Goal: Information Seeking & Learning: Learn about a topic

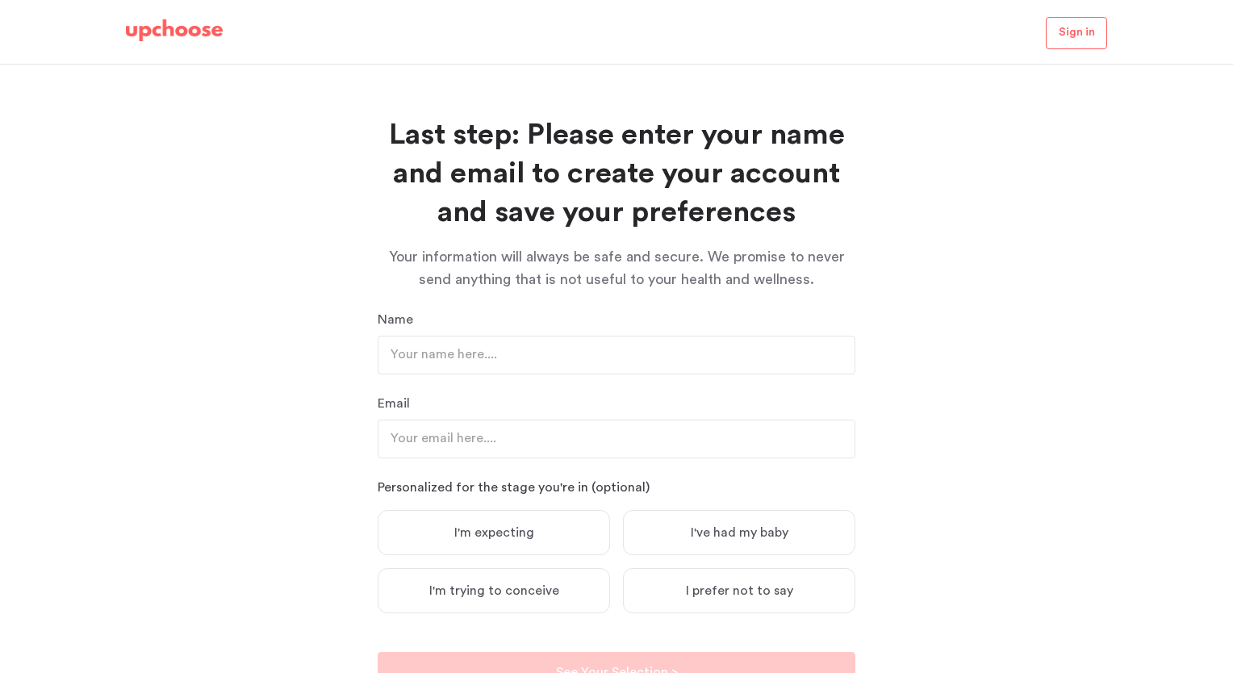
click at [152, 23] on img at bounding box center [174, 30] width 97 height 23
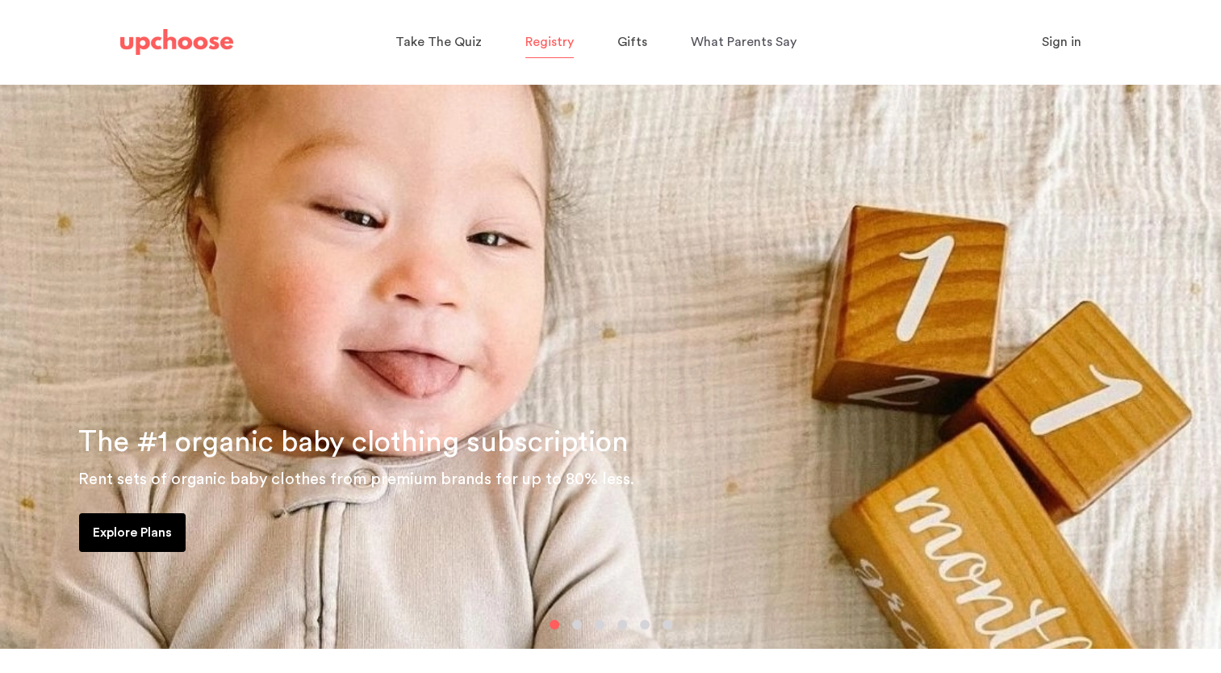
click at [537, 44] on span "Registry" at bounding box center [549, 42] width 48 height 13
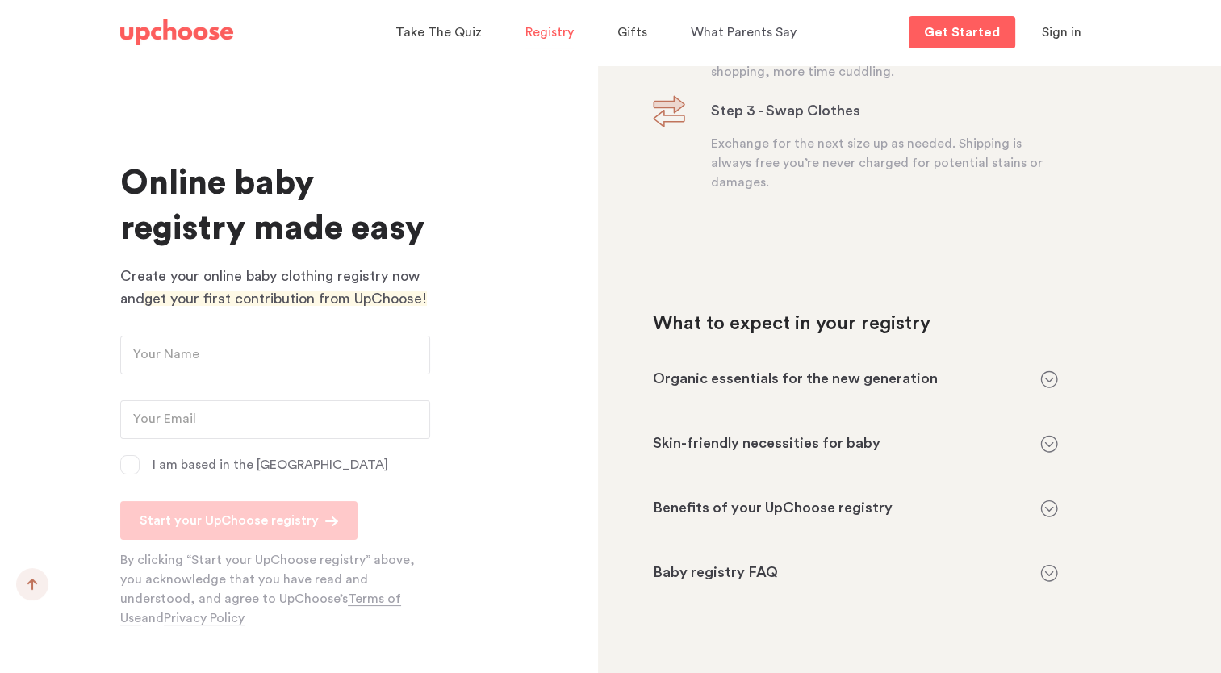
scroll to position [1432, 0]
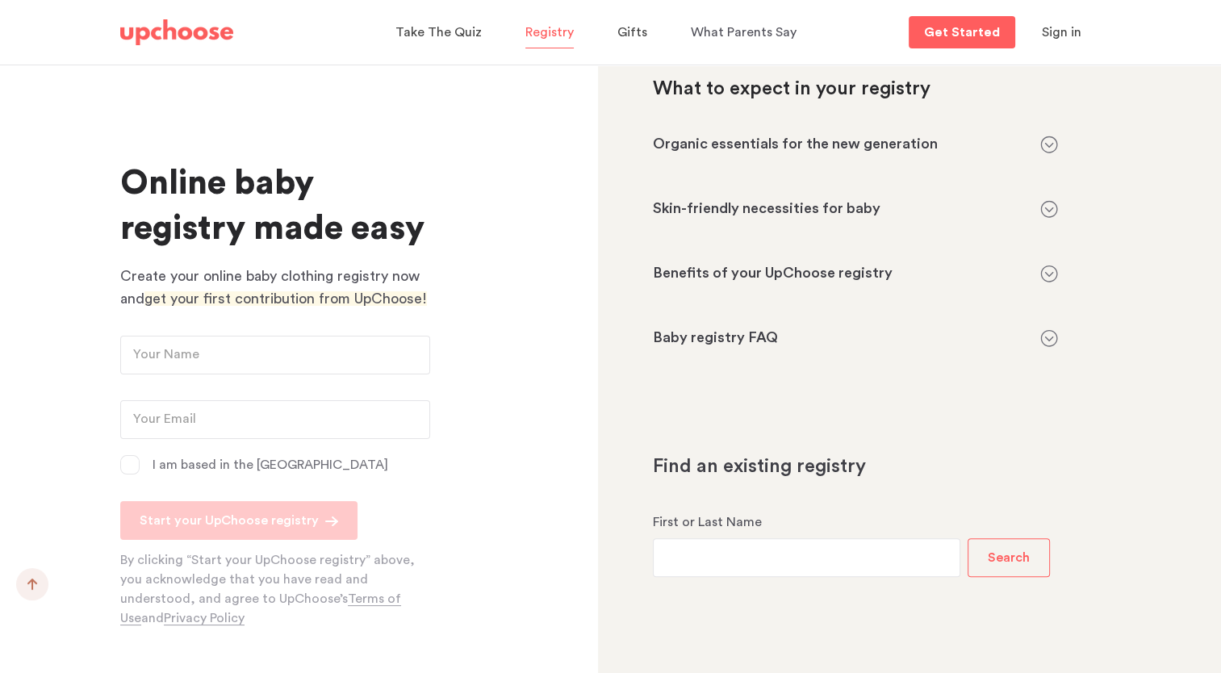
click at [181, 32] on img at bounding box center [176, 32] width 113 height 26
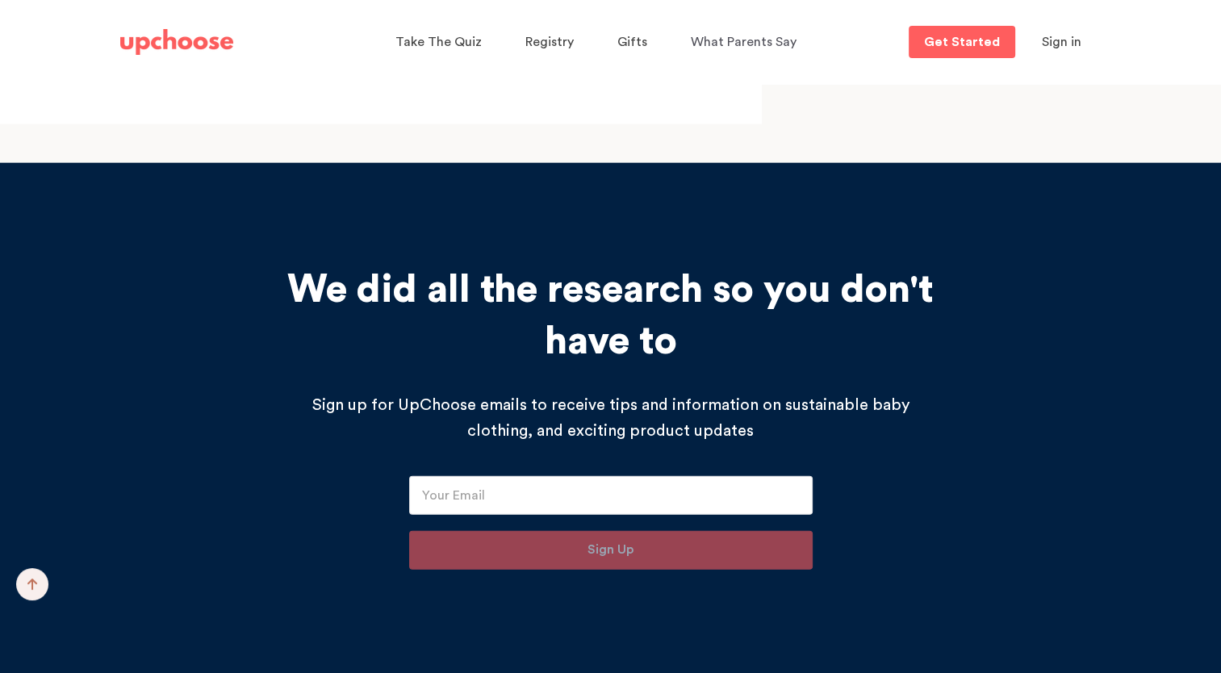
scroll to position [16791, 0]
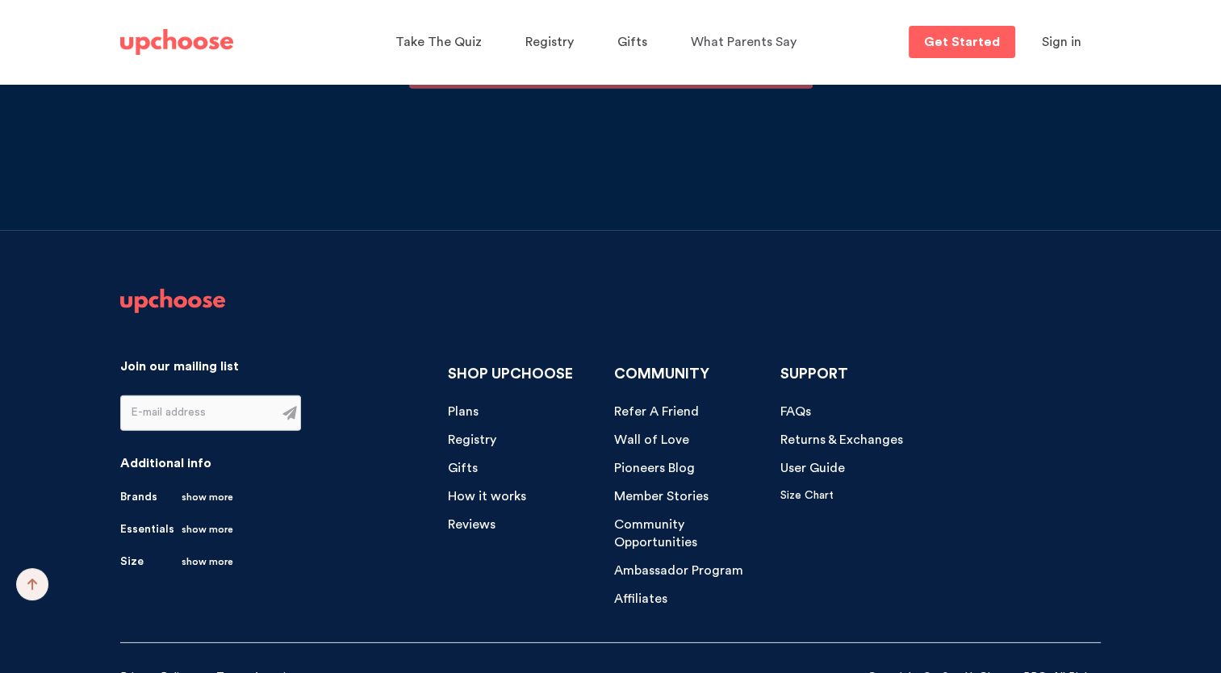
click at [789, 405] on span "FAQs" at bounding box center [795, 411] width 31 height 13
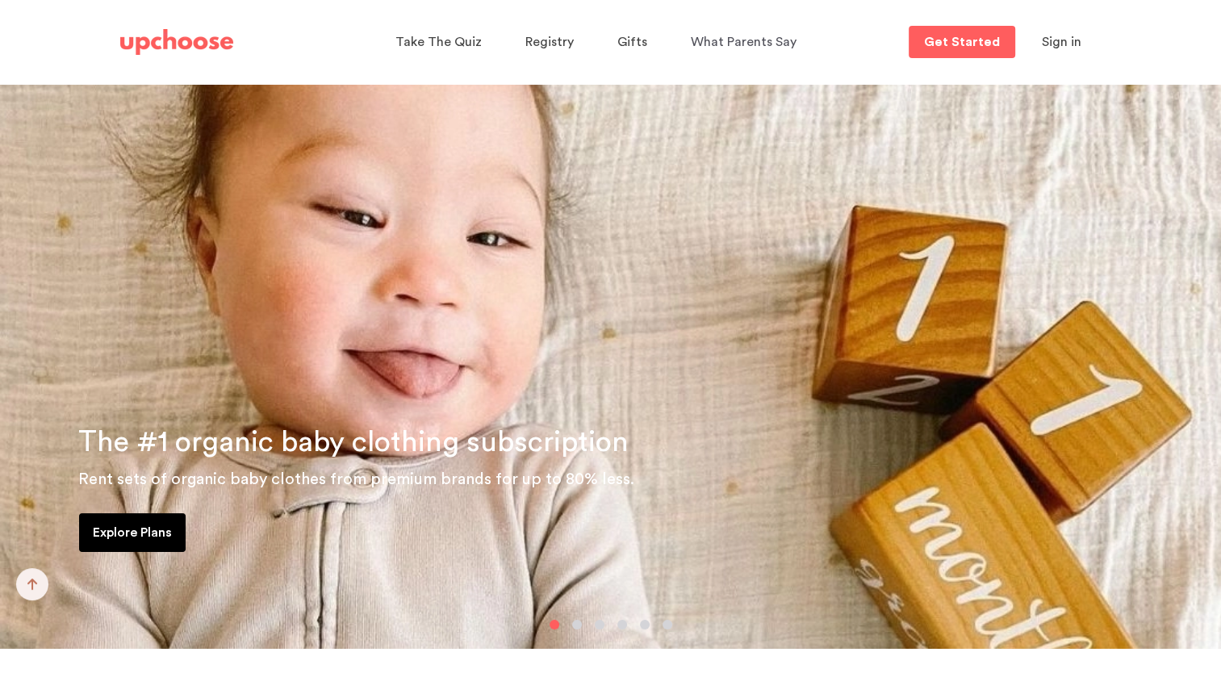
scroll to position [13612, 0]
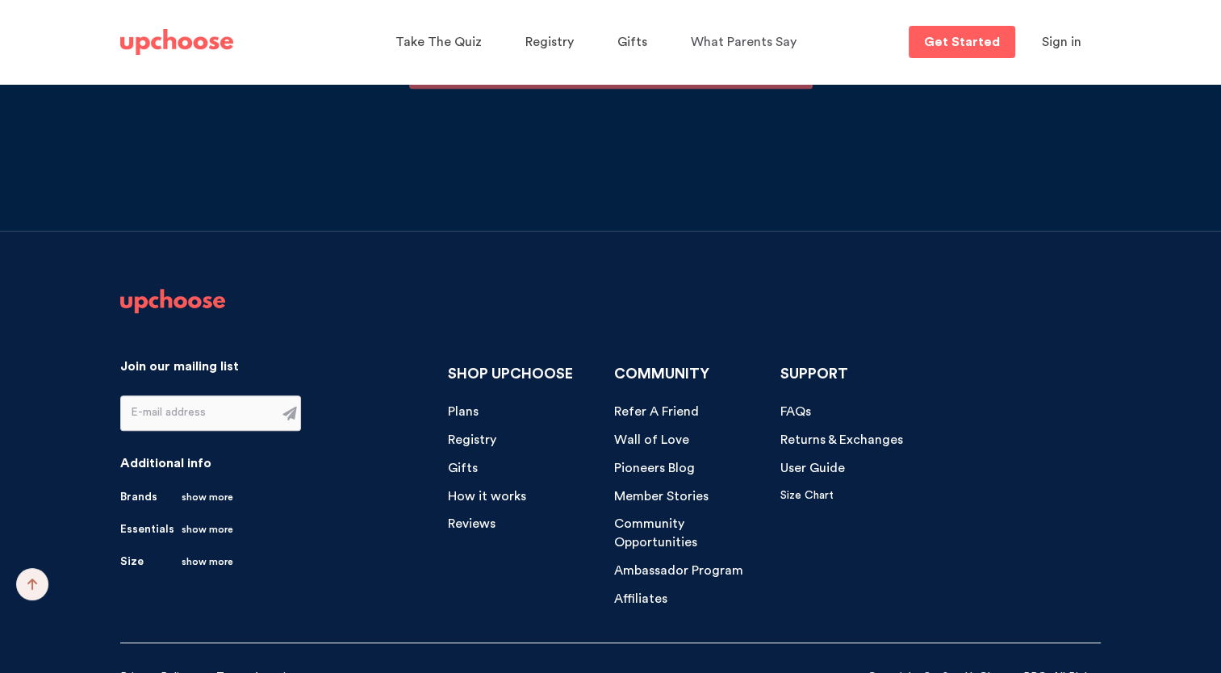
click at [138, 489] on link "Brands show more" at bounding box center [176, 497] width 113 height 16
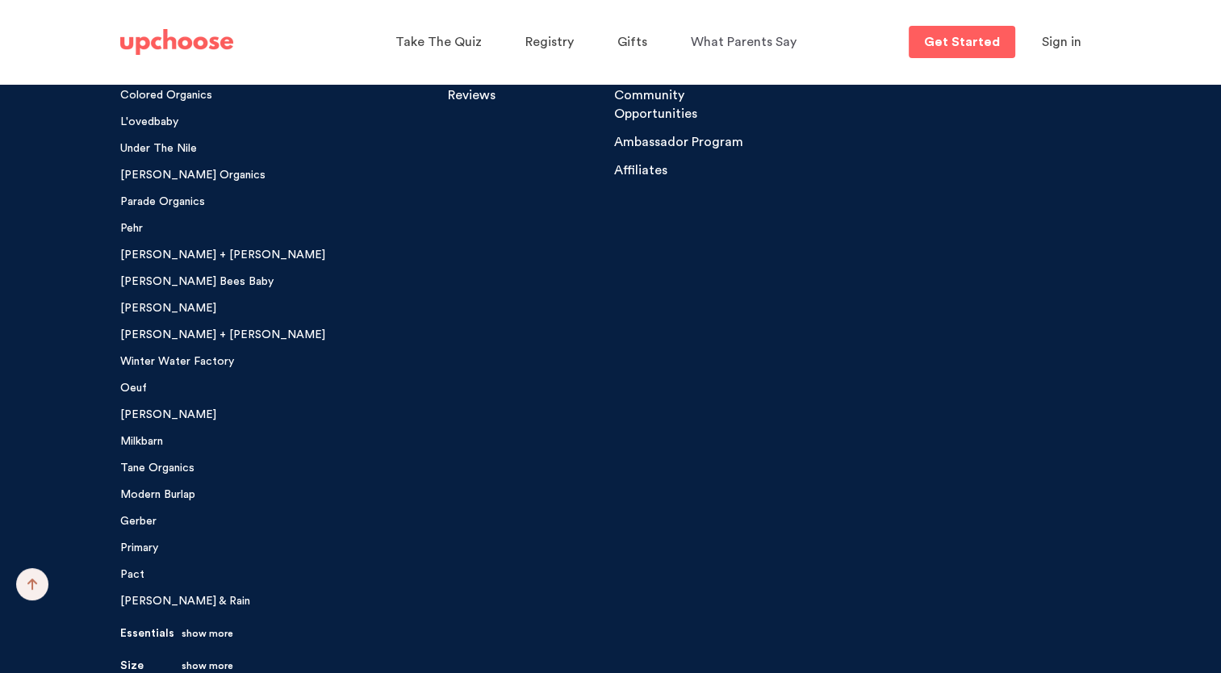
scroll to position [14025, 0]
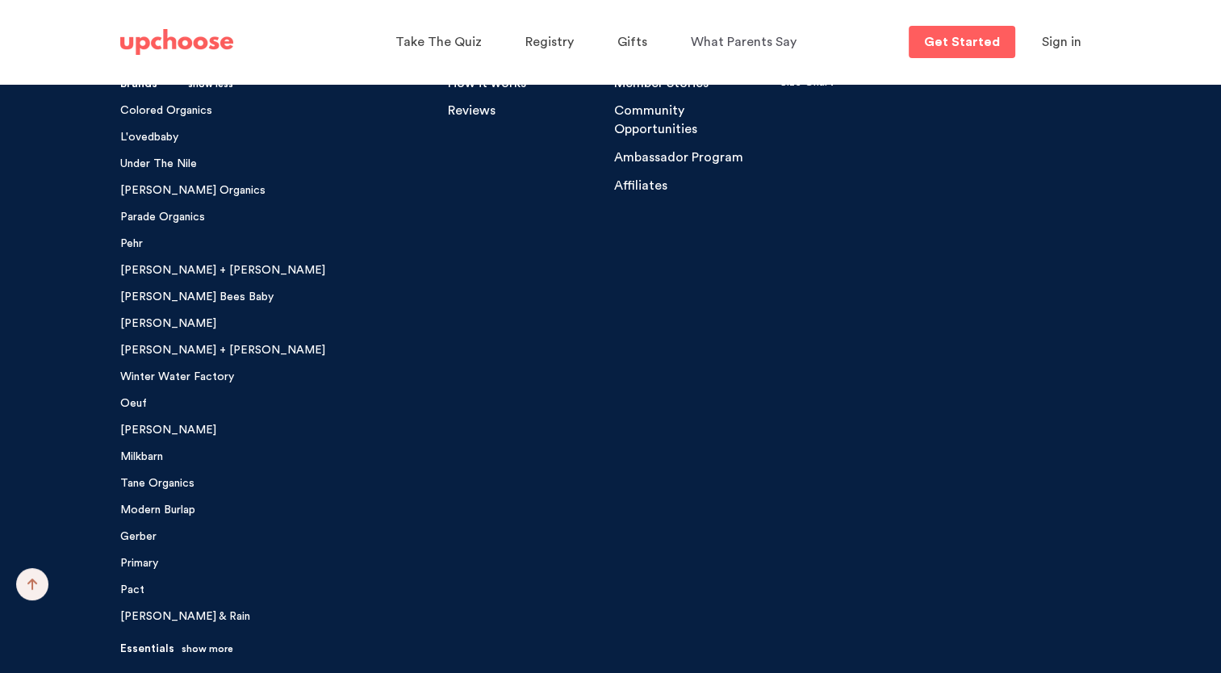
click at [136, 529] on link "Gerber" at bounding box center [138, 537] width 36 height 16
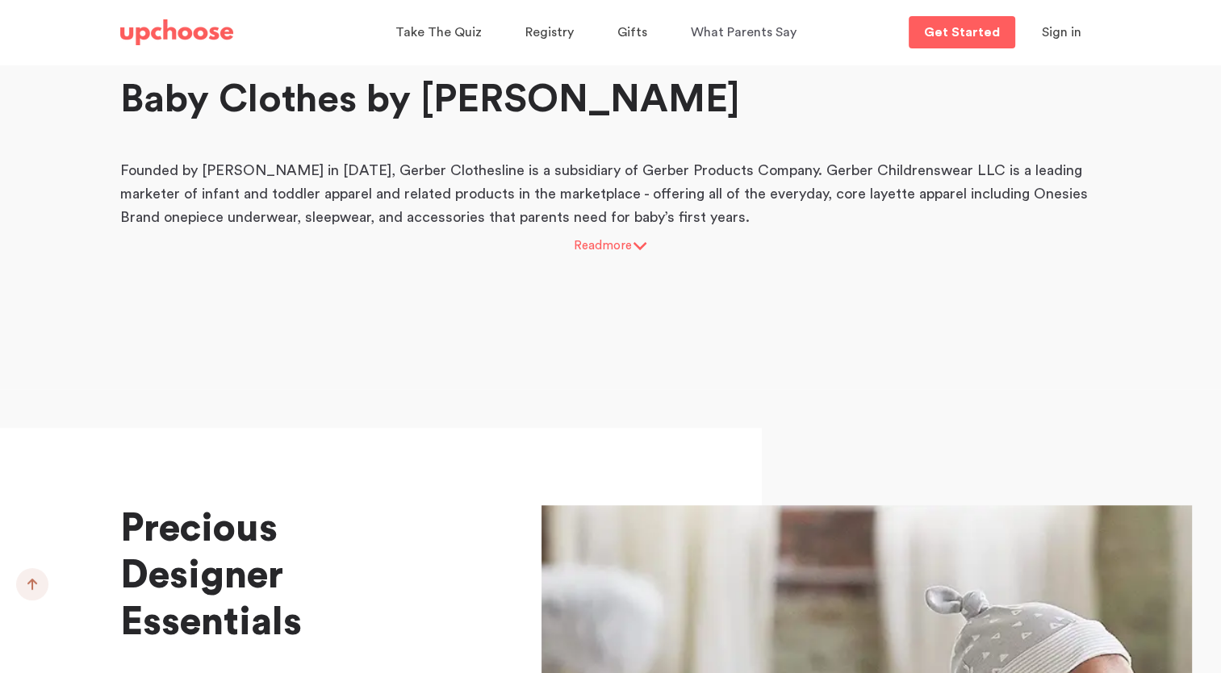
scroll to position [1420, 0]
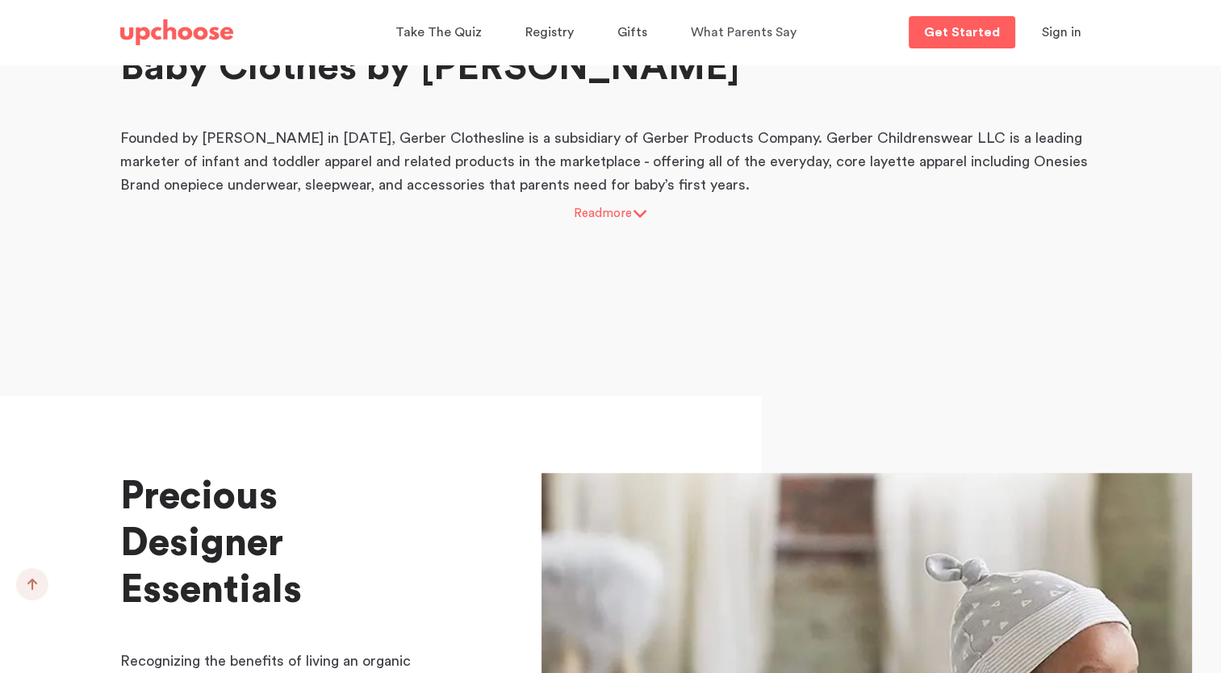
click at [629, 208] on small "Read more" at bounding box center [611, 213] width 74 height 12
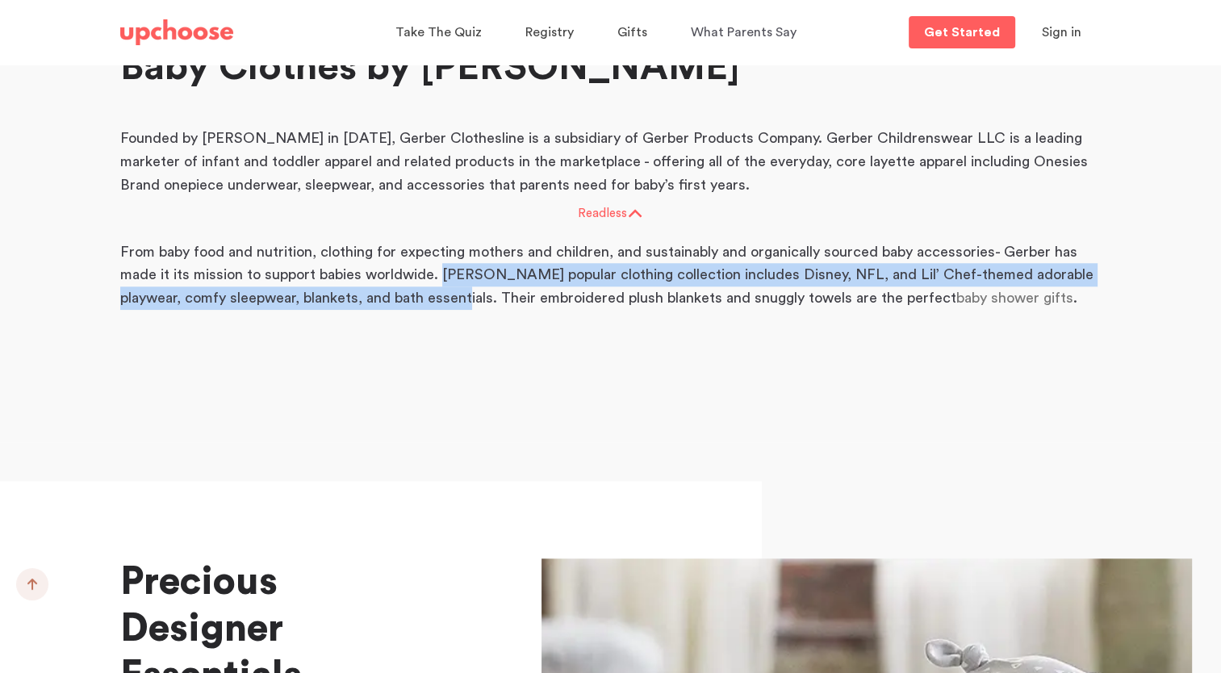
drag, startPoint x: 442, startPoint y: 271, endPoint x: 432, endPoint y: 328, distance: 57.5
click at [432, 328] on div "Baby Clothes by Gerber Founded by Daniel Frank Gerber in 1927, Gerber Clothesli…" at bounding box center [611, 174] width 1162 height 458
copy p "Gerber’s popular clothing collection includes Disney, NFL, and Lil’ Chef-themed…"
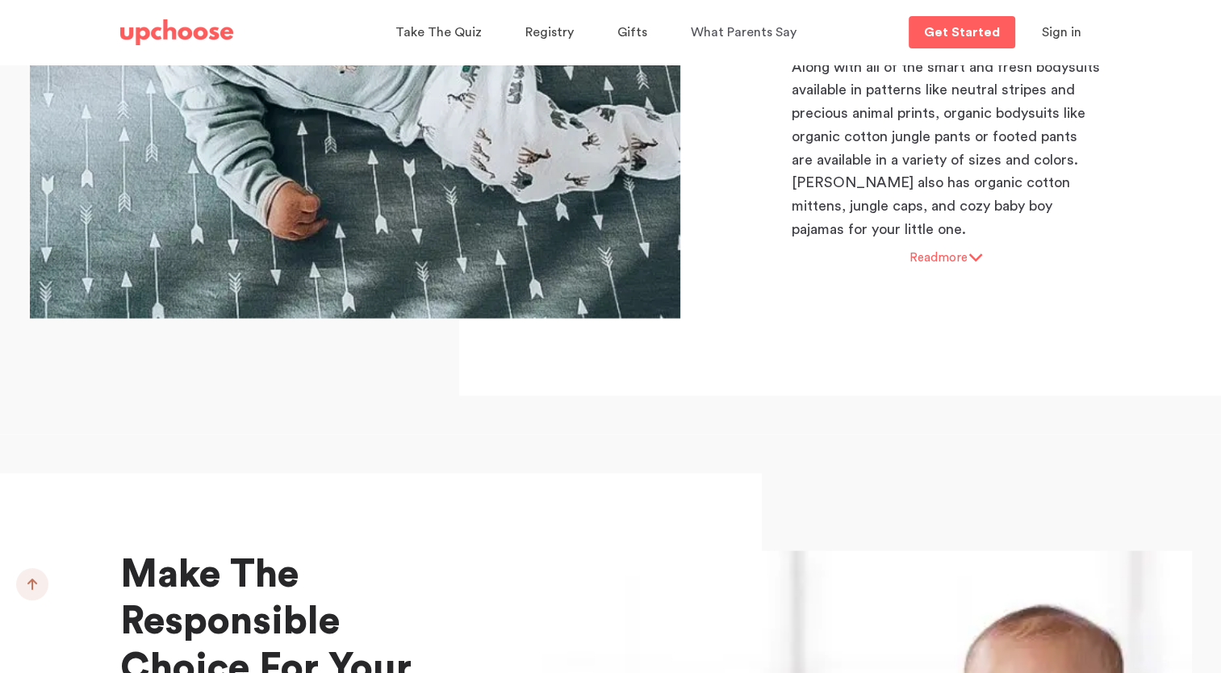
scroll to position [3233, 0]
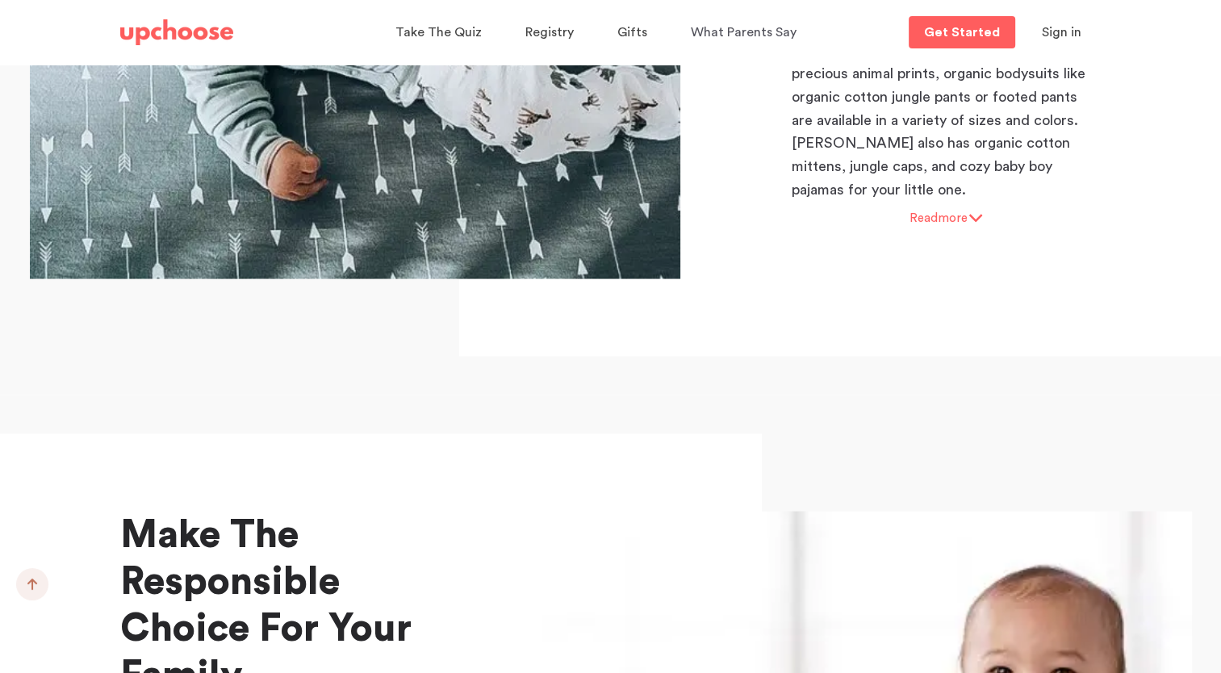
click at [929, 212] on small "Read more" at bounding box center [946, 218] width 74 height 12
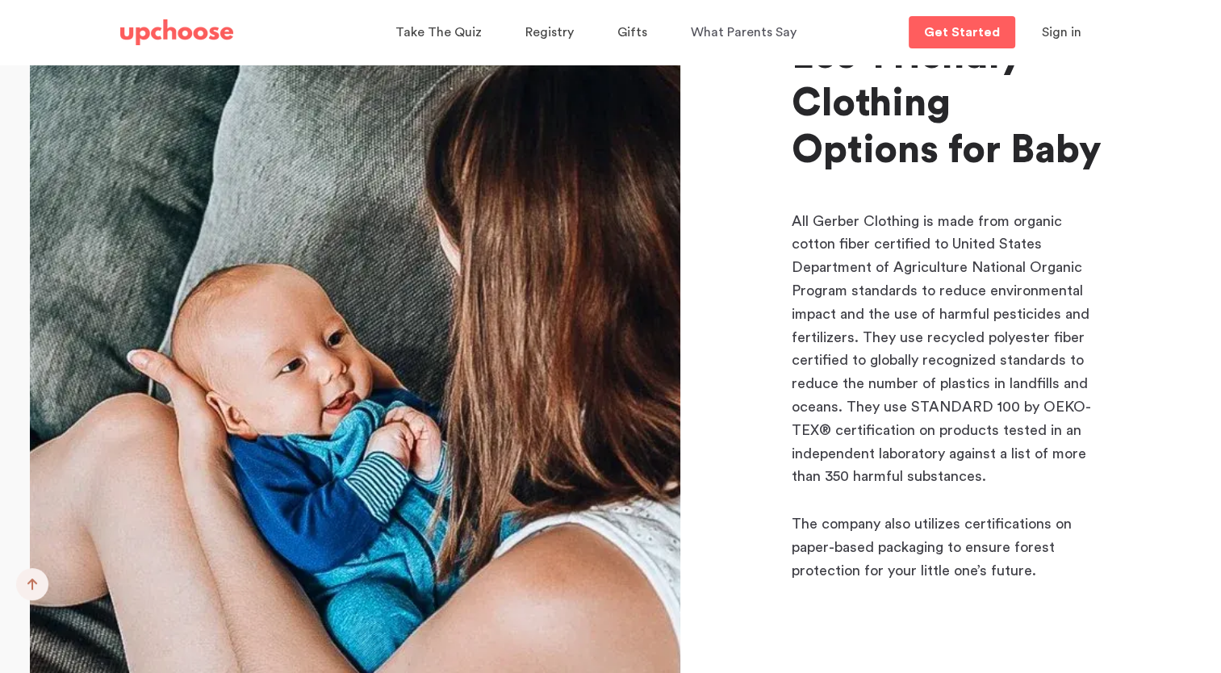
scroll to position [4756, 0]
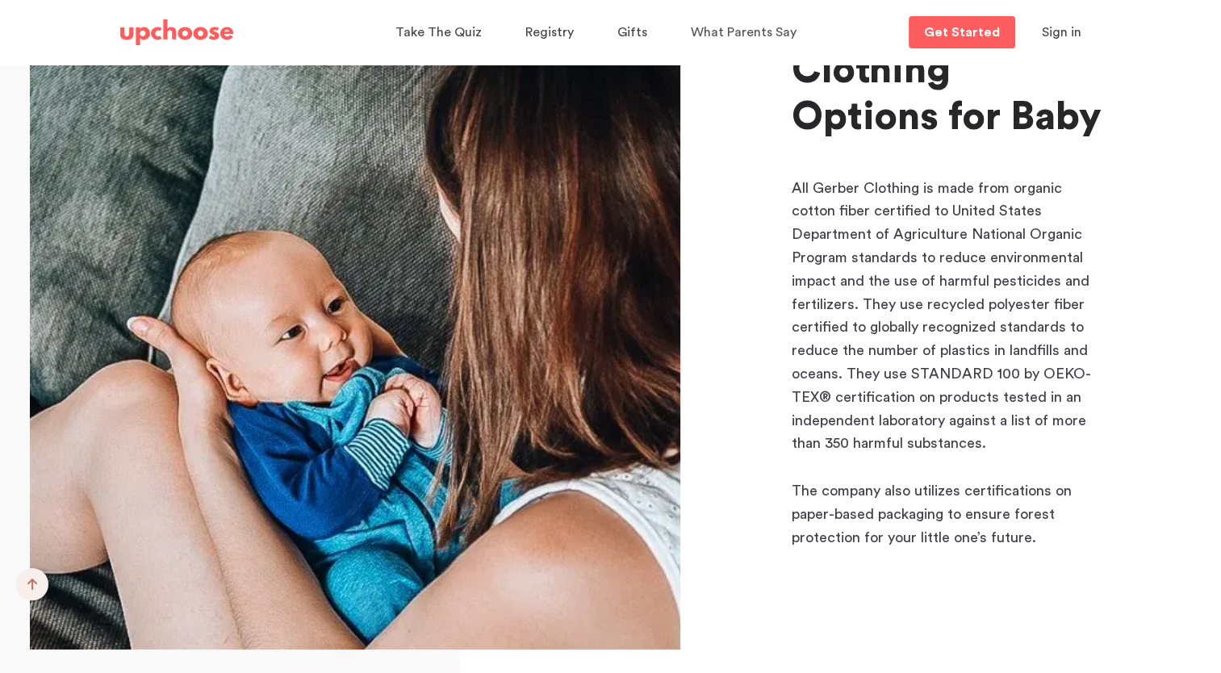
click at [994, 178] on p "All Gerber Clothing is made from organic cotton fiber certified to United State…" at bounding box center [947, 316] width 310 height 279
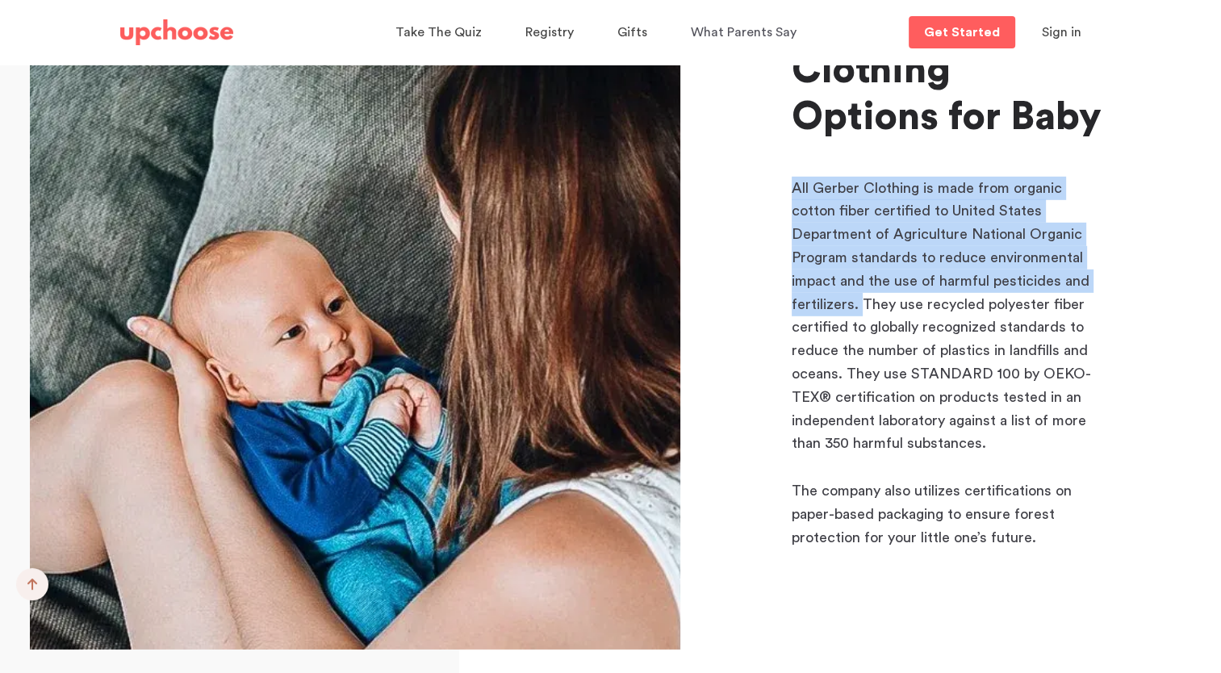
drag, startPoint x: 795, startPoint y: 161, endPoint x: 863, endPoint y: 279, distance: 137.0
click at [863, 279] on p "All Gerber Clothing is made from organic cotton fiber certified to United State…" at bounding box center [947, 316] width 310 height 279
copy p "All Gerber Clothing is made from organic cotton fiber certified to United State…"
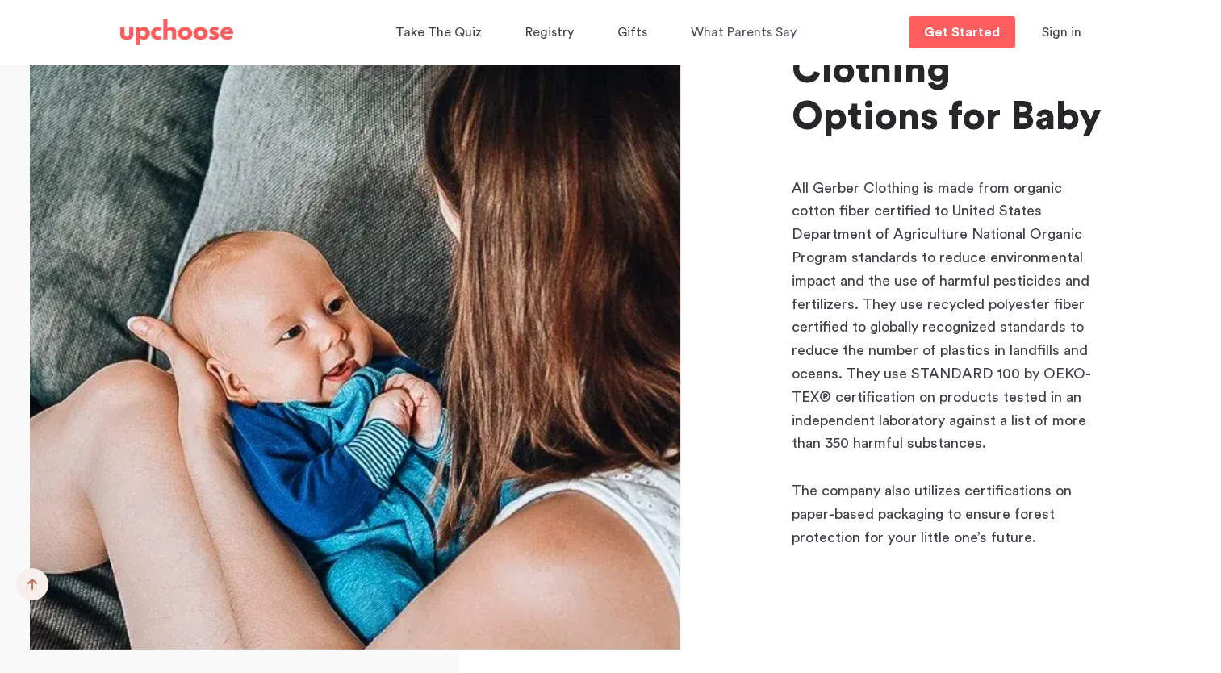
click at [1151, 464] on div "Eco-Friendly Clothing Options for Baby All Gerber Clothing is made from organic…" at bounding box center [611, 324] width 1162 height 805
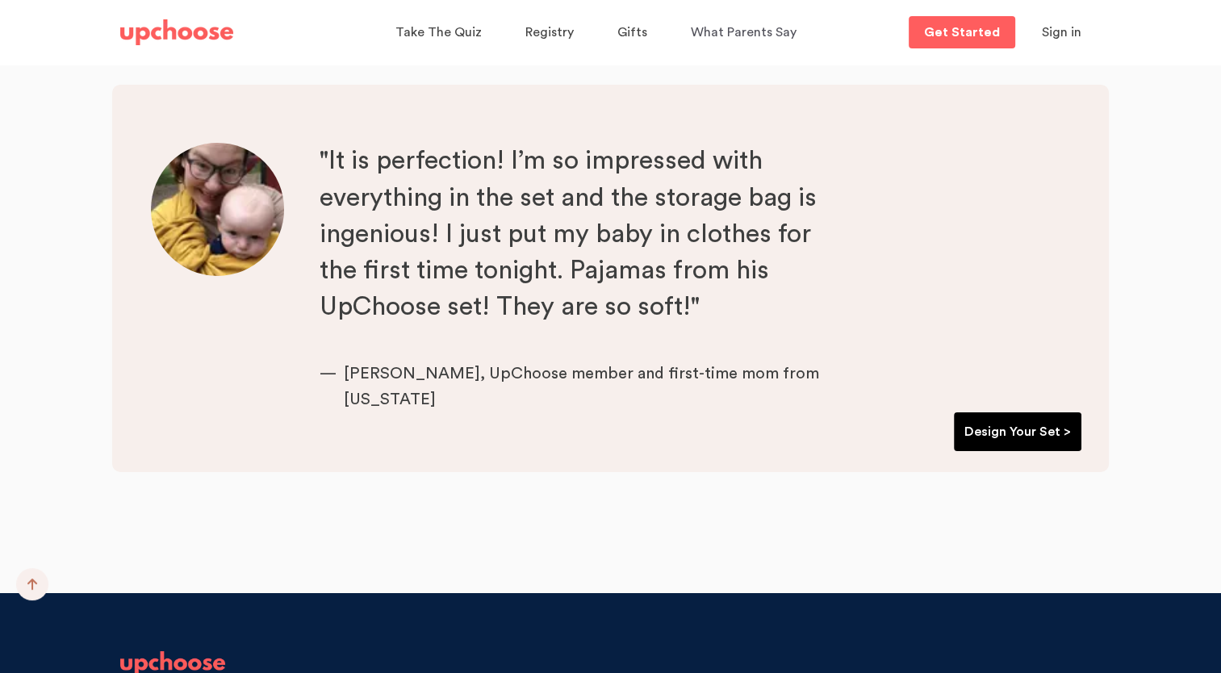
scroll to position [5480, 0]
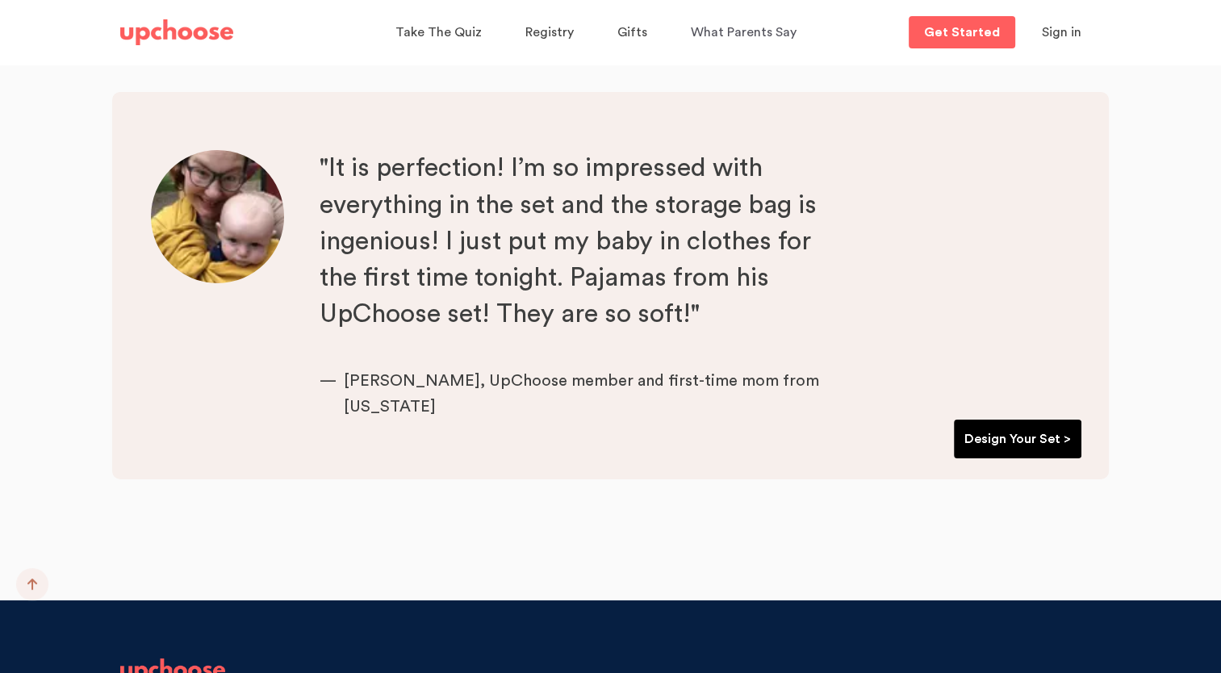
click at [1017, 429] on p "Design Your Set >" at bounding box center [1017, 438] width 107 height 19
